Goal: Task Accomplishment & Management: Manage account settings

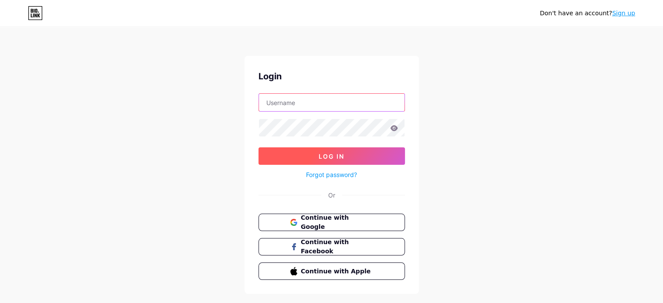
type input "[EMAIL_ADDRESS][DOMAIN_NAME]"
click at [350, 156] on button "Log In" at bounding box center [331, 155] width 146 height 17
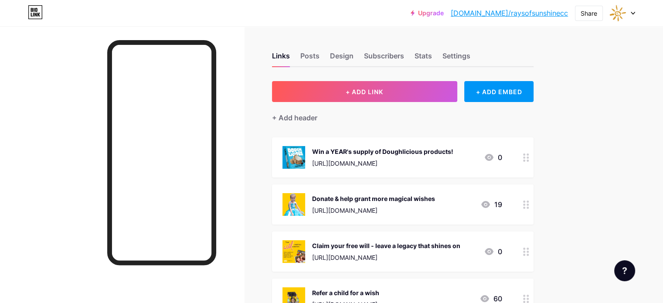
click at [533, 252] on div at bounding box center [526, 251] width 15 height 40
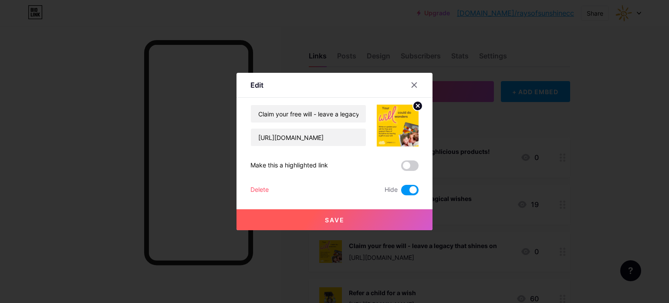
click at [413, 190] on span at bounding box center [409, 190] width 17 height 10
click at [401, 192] on input "checkbox" at bounding box center [401, 192] width 0 height 0
click at [390, 212] on button "Save" at bounding box center [335, 219] width 196 height 21
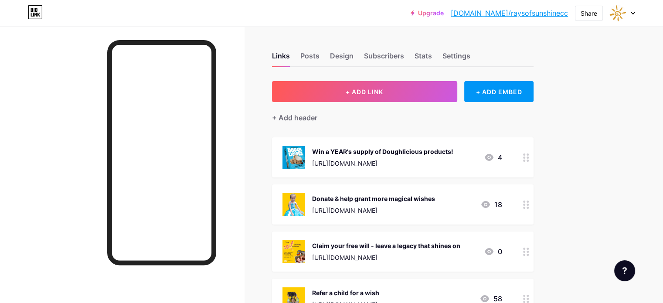
click at [533, 155] on div at bounding box center [526, 157] width 15 height 40
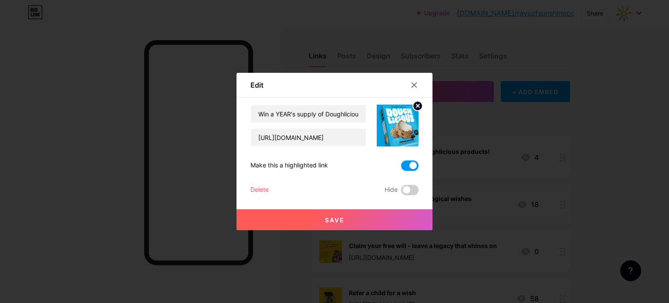
click at [265, 184] on div "Win a YEAR's supply of Doughlicious products! [URL][DOMAIN_NAME] Make this a hi…" at bounding box center [335, 150] width 168 height 91
click at [261, 192] on div "Delete" at bounding box center [260, 190] width 18 height 10
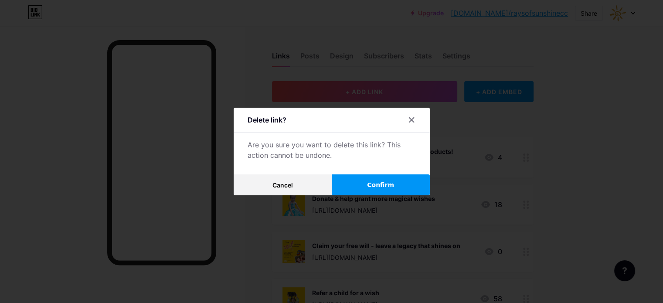
click at [416, 184] on button "Confirm" at bounding box center [381, 184] width 98 height 21
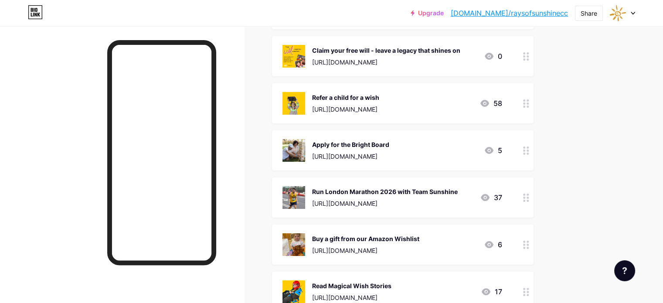
scroll to position [148, 0]
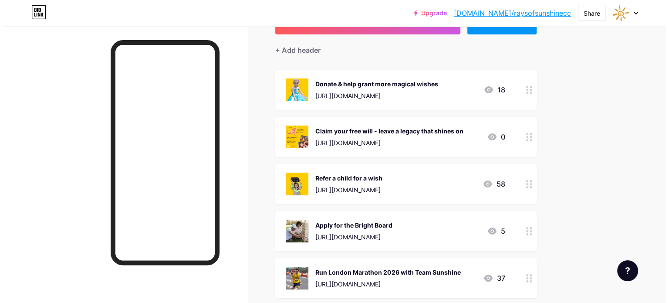
scroll to position [68, 0]
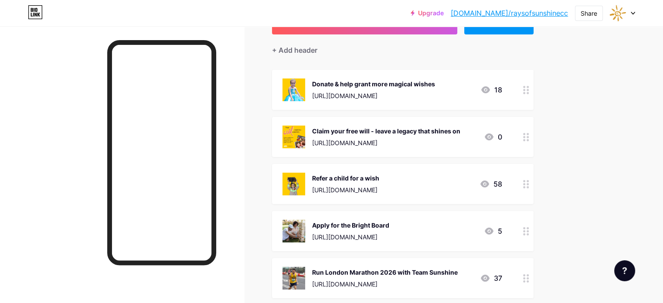
click at [460, 139] on div "[URL][DOMAIN_NAME]" at bounding box center [386, 142] width 148 height 9
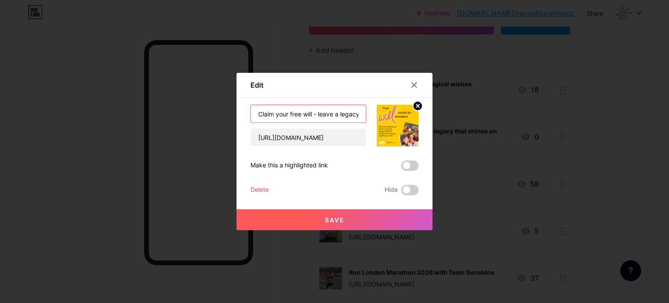
scroll to position [0, 44]
drag, startPoint x: 313, startPoint y: 115, endPoint x: 401, endPoint y: 125, distance: 88.6
click at [401, 125] on div "Claim your free will - leave a legacy that shines on [URL][DOMAIN_NAME]" at bounding box center [335, 126] width 168 height 42
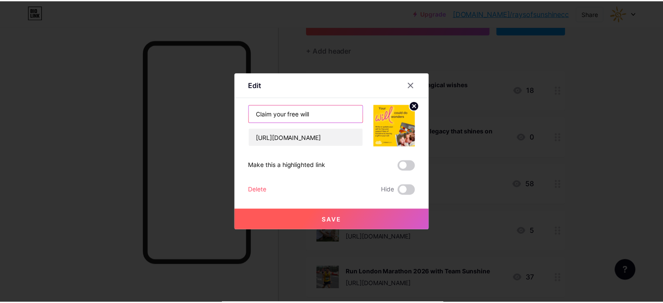
scroll to position [0, 0]
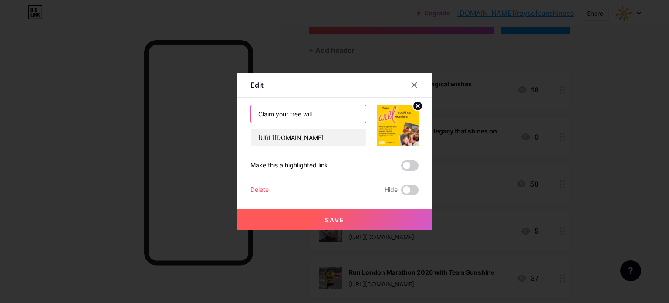
type input "Claim your free will"
click at [339, 217] on span "Save" at bounding box center [335, 219] width 20 height 7
